Goal: Task Accomplishment & Management: Manage account settings

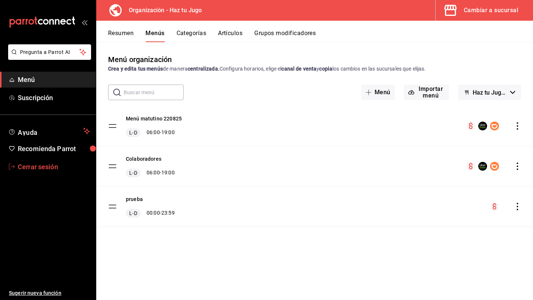
click at [25, 171] on span "Cerrar sesión" at bounding box center [54, 167] width 72 height 10
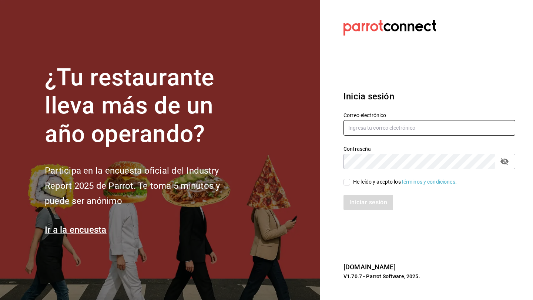
click at [391, 128] on input "text" at bounding box center [429, 128] width 172 height 16
type input "multiuser@losportales.com"
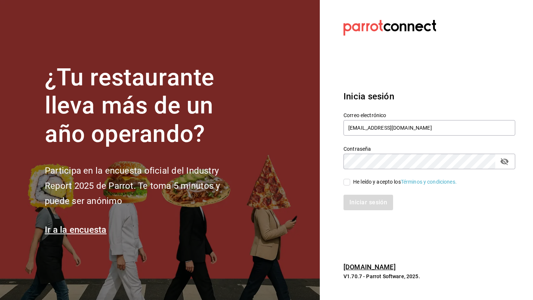
click at [348, 184] on input "He leído y acepto los Términos y condiciones." at bounding box center [346, 182] width 7 height 7
checkbox input "true"
click at [356, 203] on button "Iniciar sesión" at bounding box center [368, 203] width 50 height 16
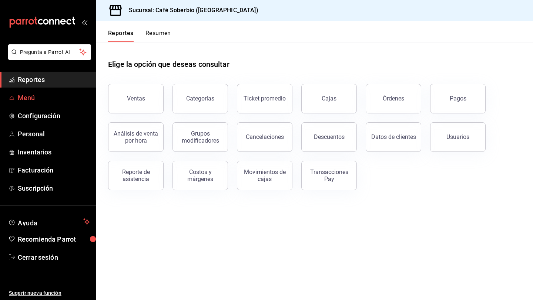
click at [60, 103] on link "Menú" at bounding box center [48, 98] width 96 height 16
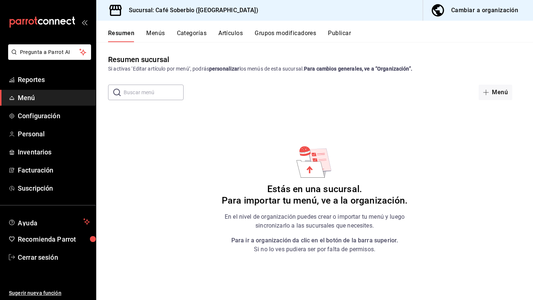
click at [485, 13] on div "Cambiar a organización" at bounding box center [484, 10] width 67 height 10
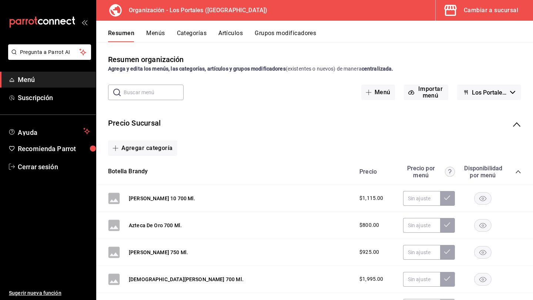
click at [160, 31] on button "Menús" at bounding box center [155, 36] width 19 height 13
